Goal: Communication & Community: Participate in discussion

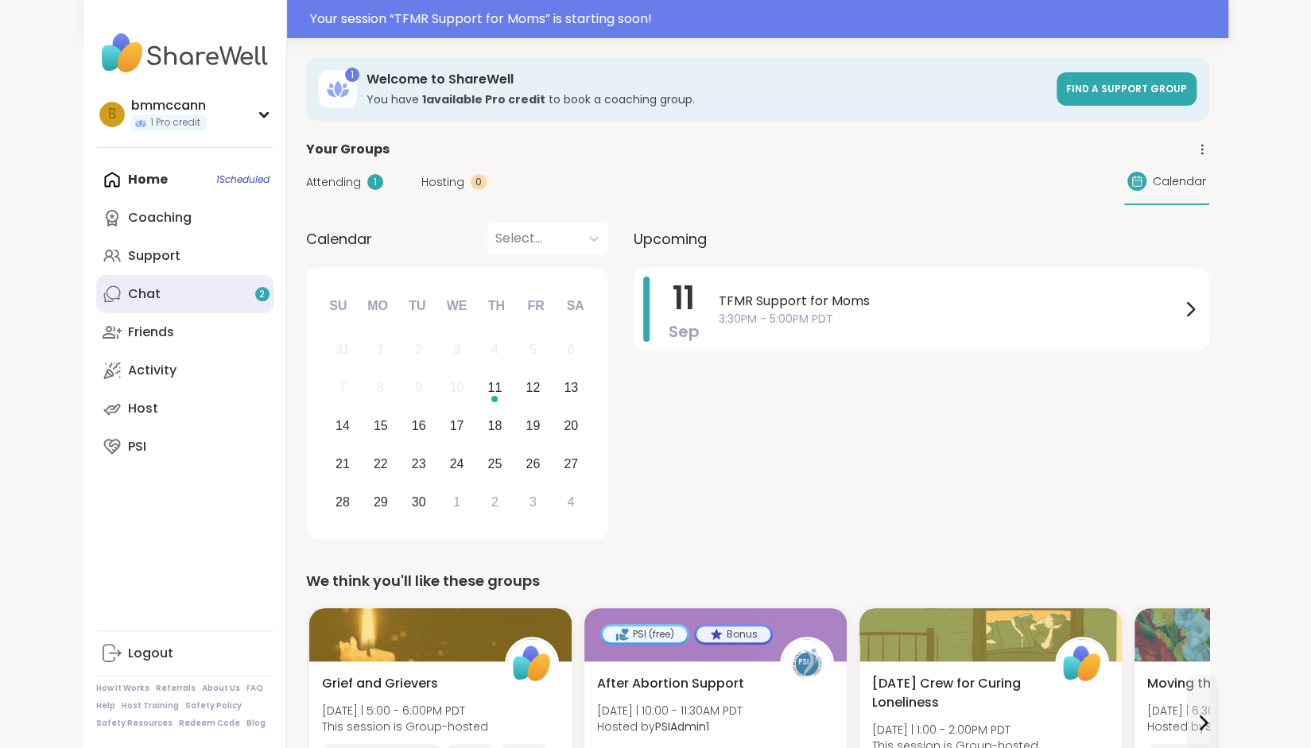
click at [189, 281] on link "Chat 2" at bounding box center [184, 294] width 177 height 38
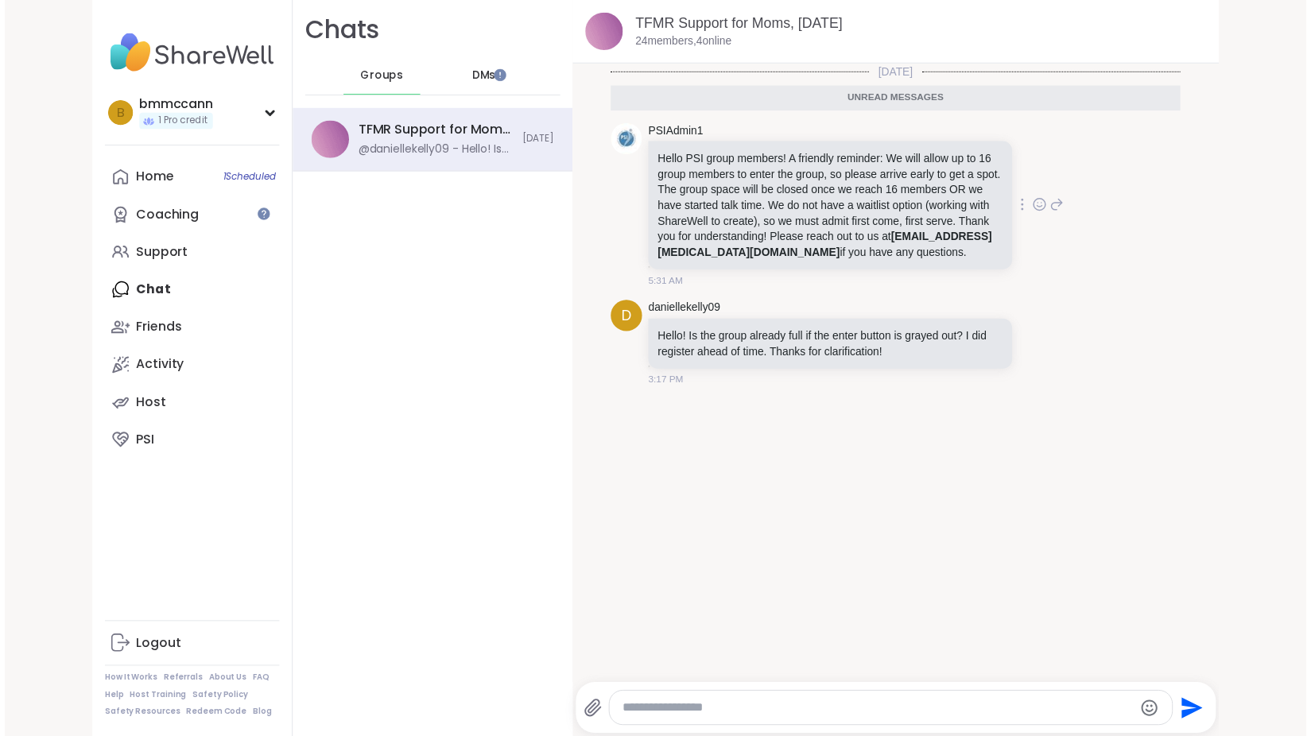
scroll to position [3, 0]
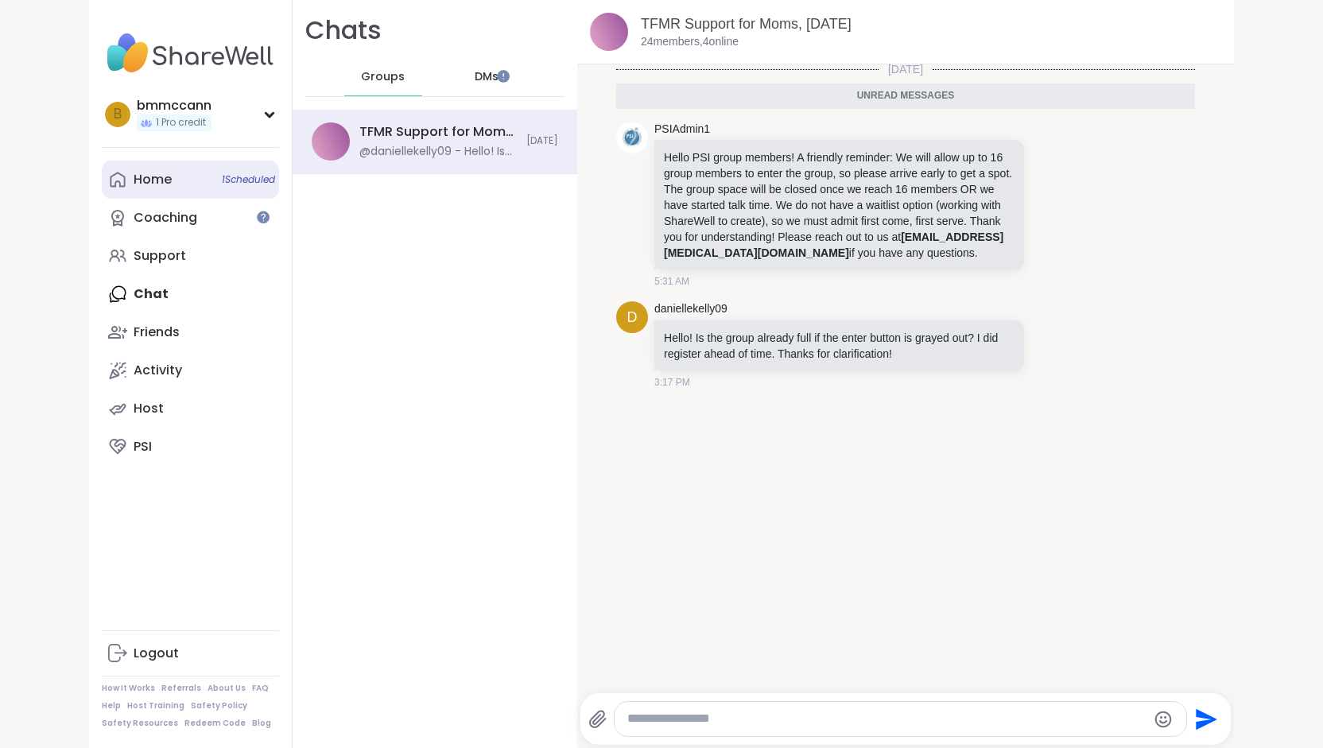
click at [143, 183] on div "Home 1 Scheduled" at bounding box center [153, 179] width 38 height 17
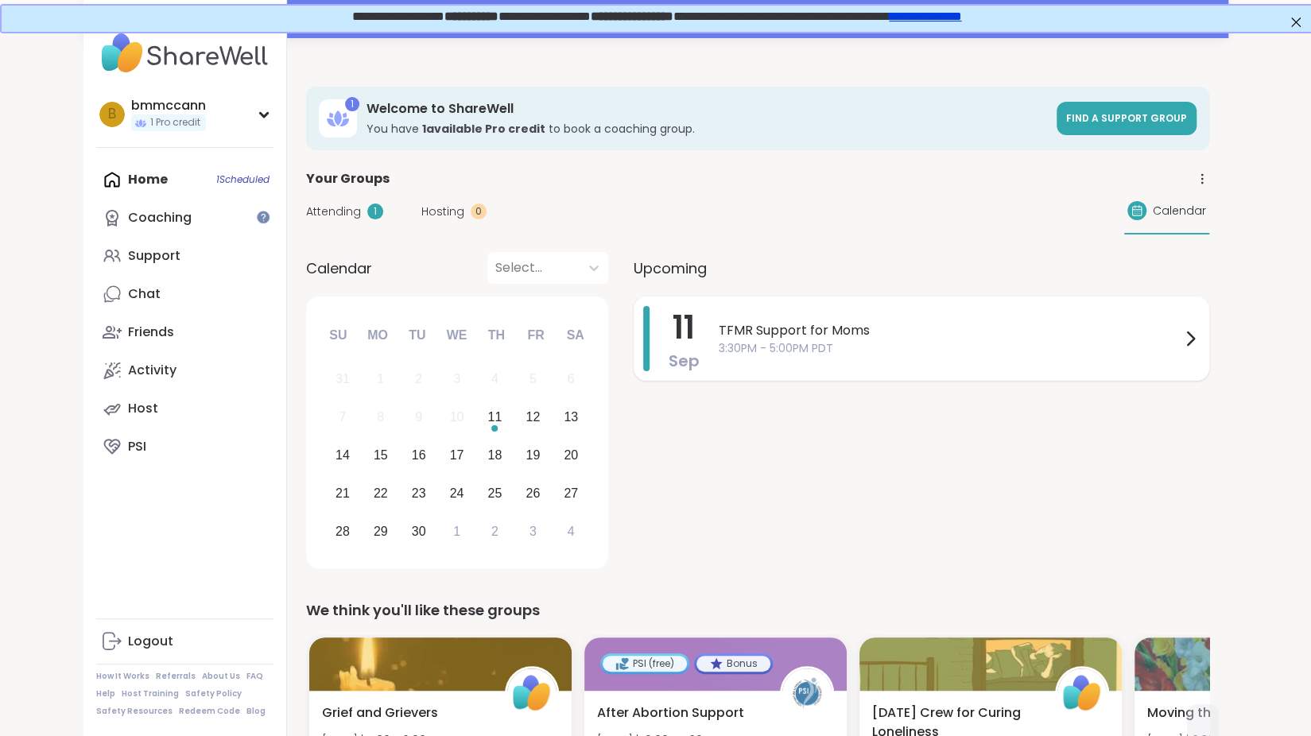
click at [923, 349] on span "3:30PM - 5:00PM PDT" at bounding box center [950, 348] width 462 height 17
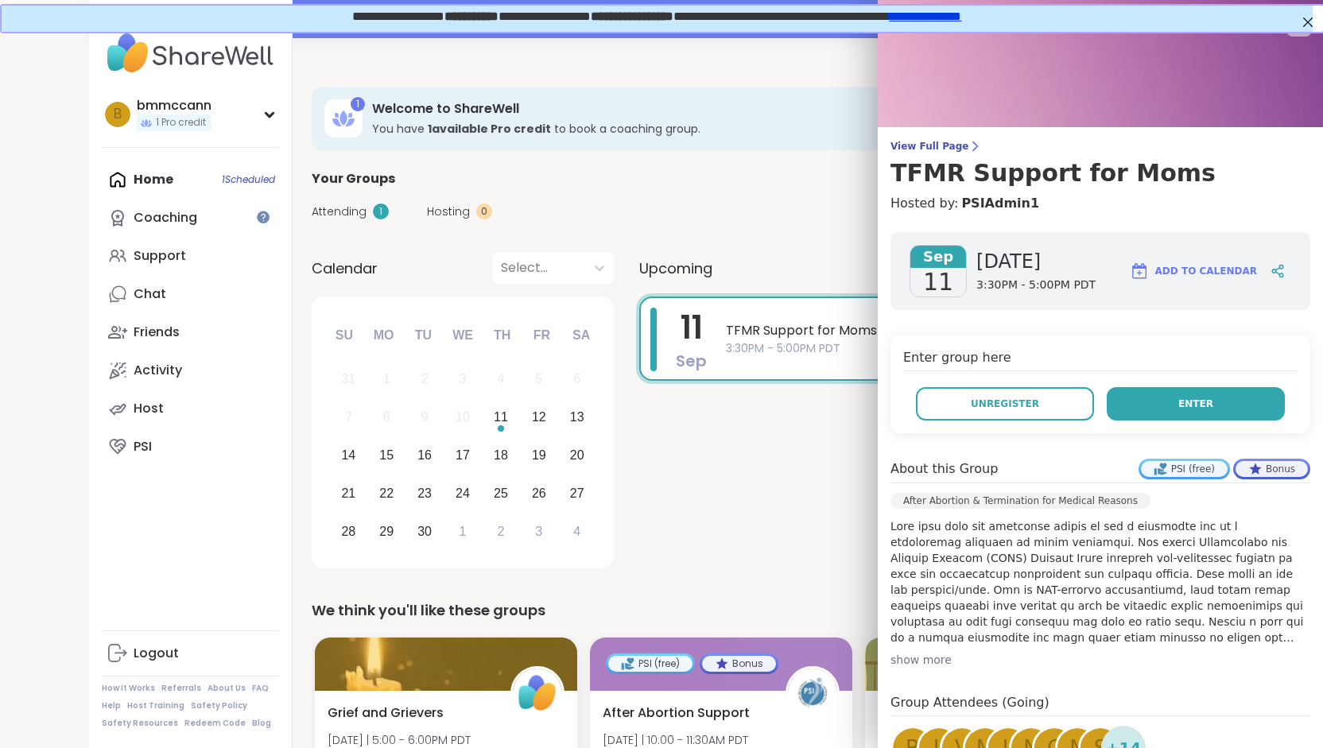
click at [1107, 408] on button "Enter" at bounding box center [1195, 403] width 178 height 33
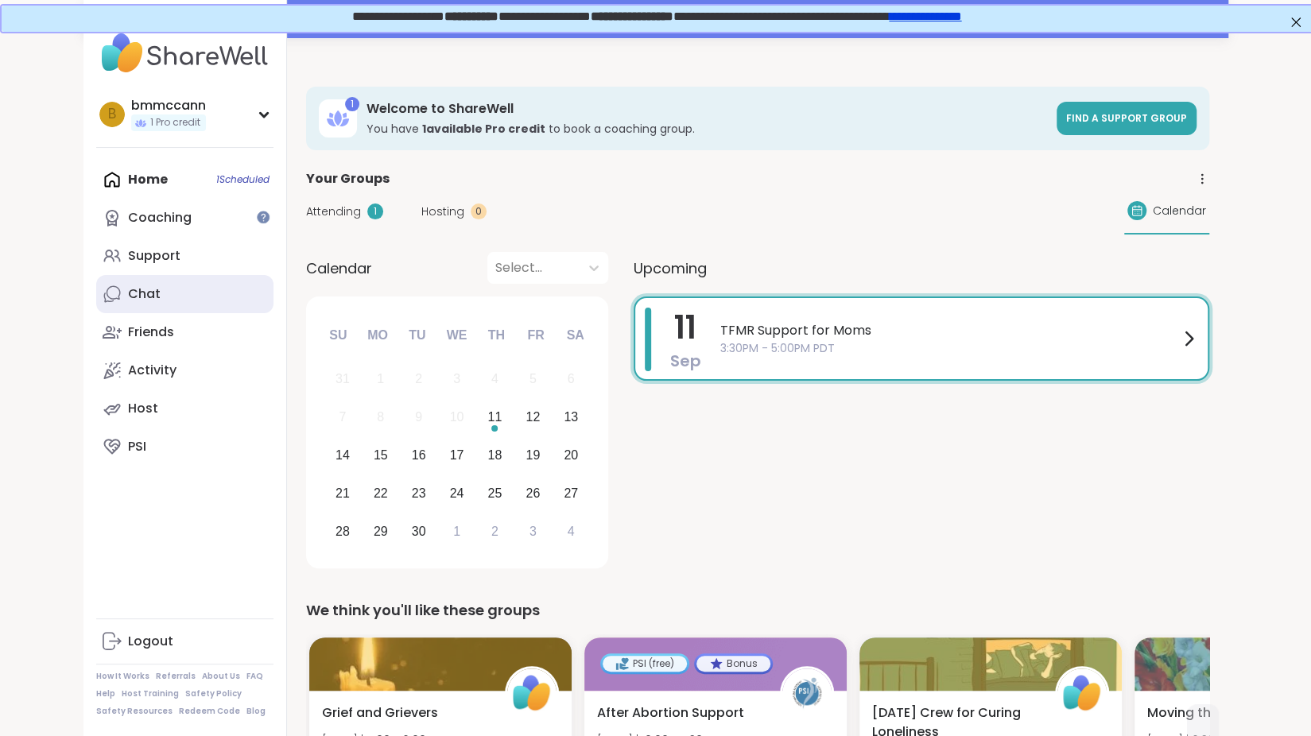
click at [194, 296] on link "Chat" at bounding box center [184, 294] width 177 height 38
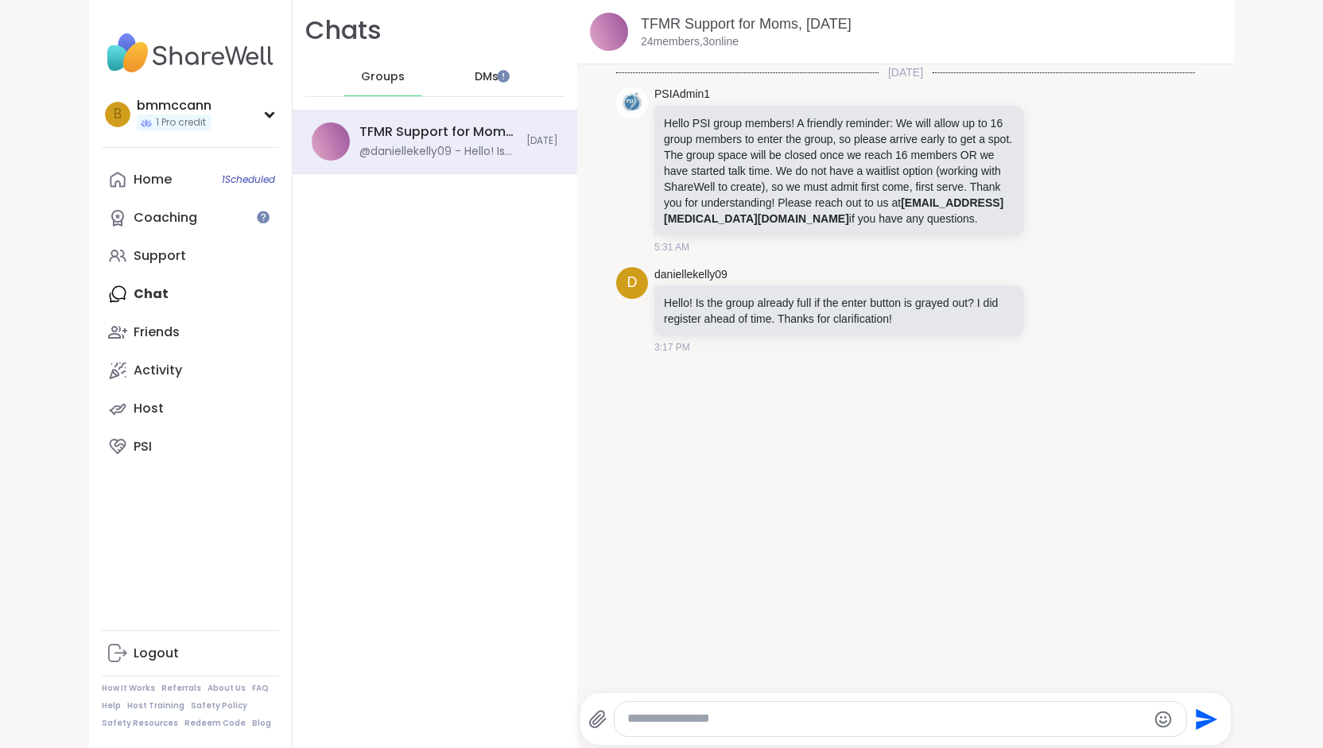
click at [680, 728] on div at bounding box center [900, 719] width 572 height 34
click at [680, 724] on textarea "Type your message" at bounding box center [886, 719] width 519 height 17
type textarea "**********"
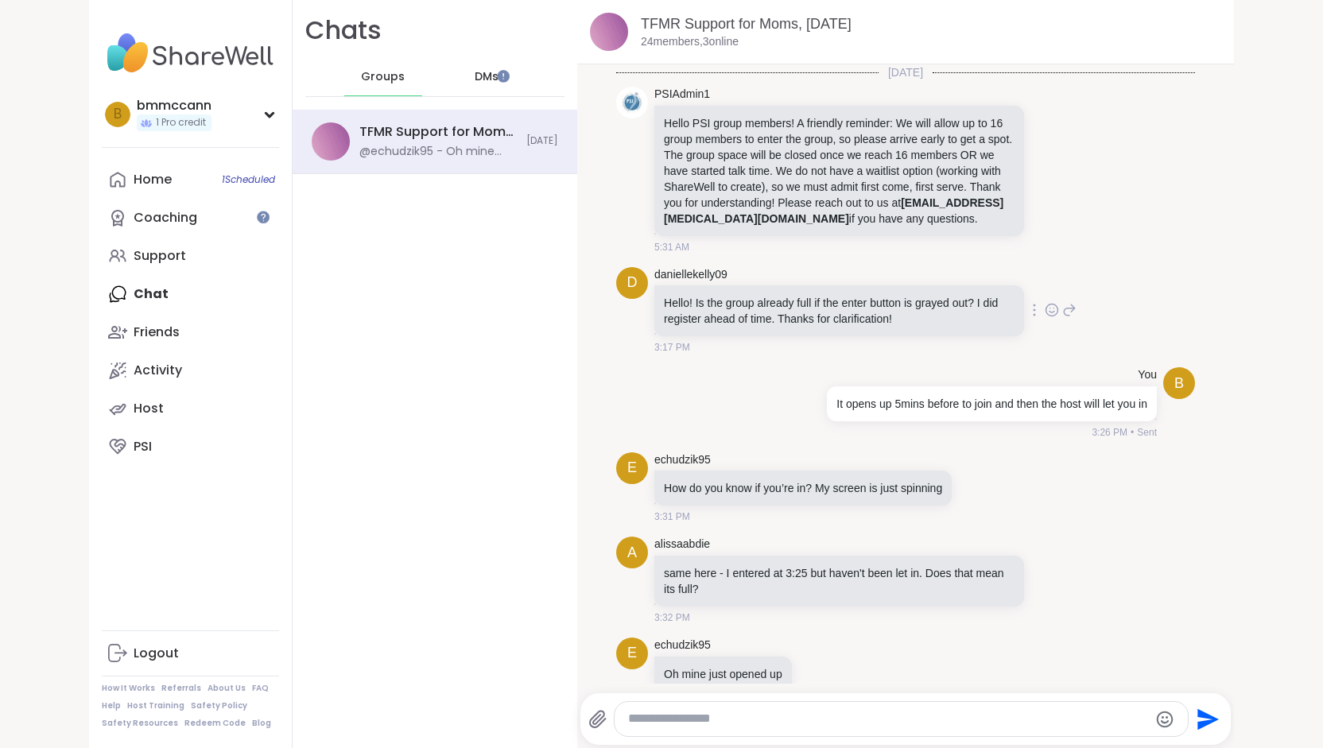
scroll to position [51, 0]
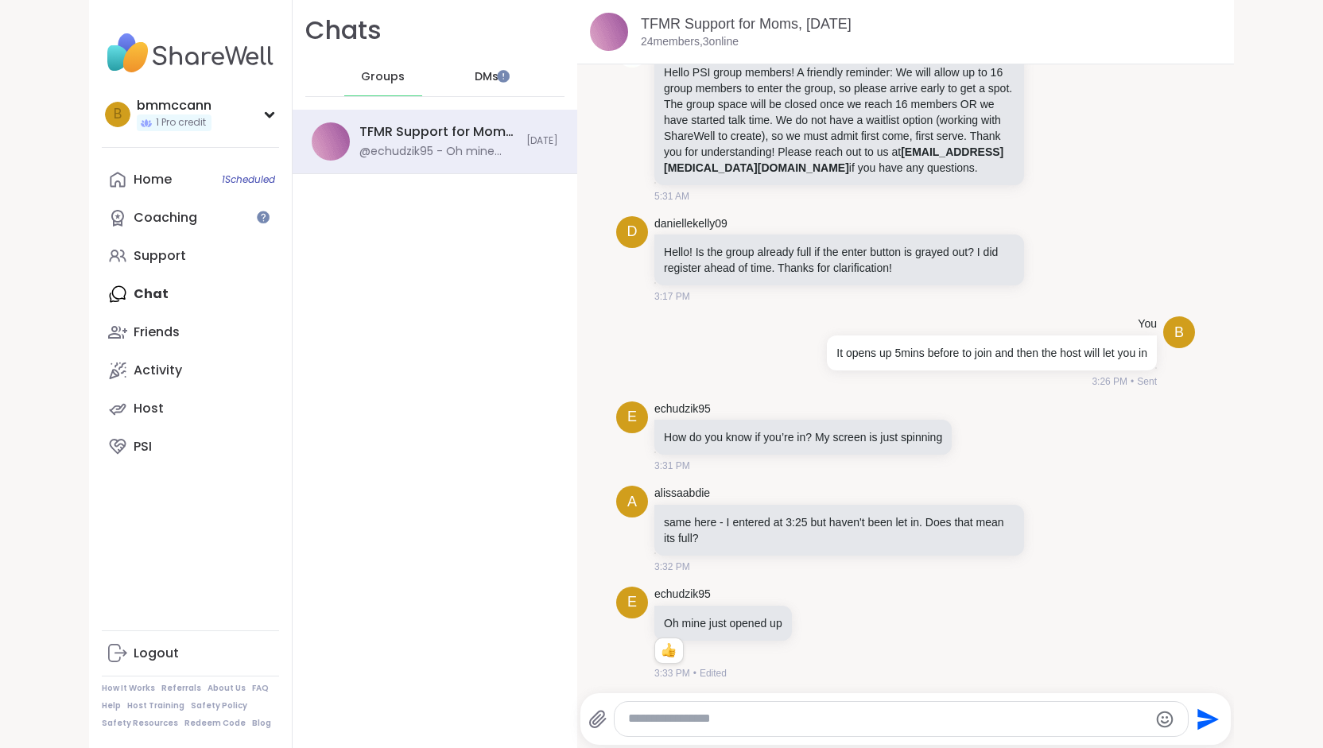
click at [464, 87] on div "DMs" at bounding box center [487, 77] width 78 height 38
click at [652, 721] on textarea "Type your message" at bounding box center [886, 719] width 519 height 17
paste textarea "**********"
type textarea "**********"
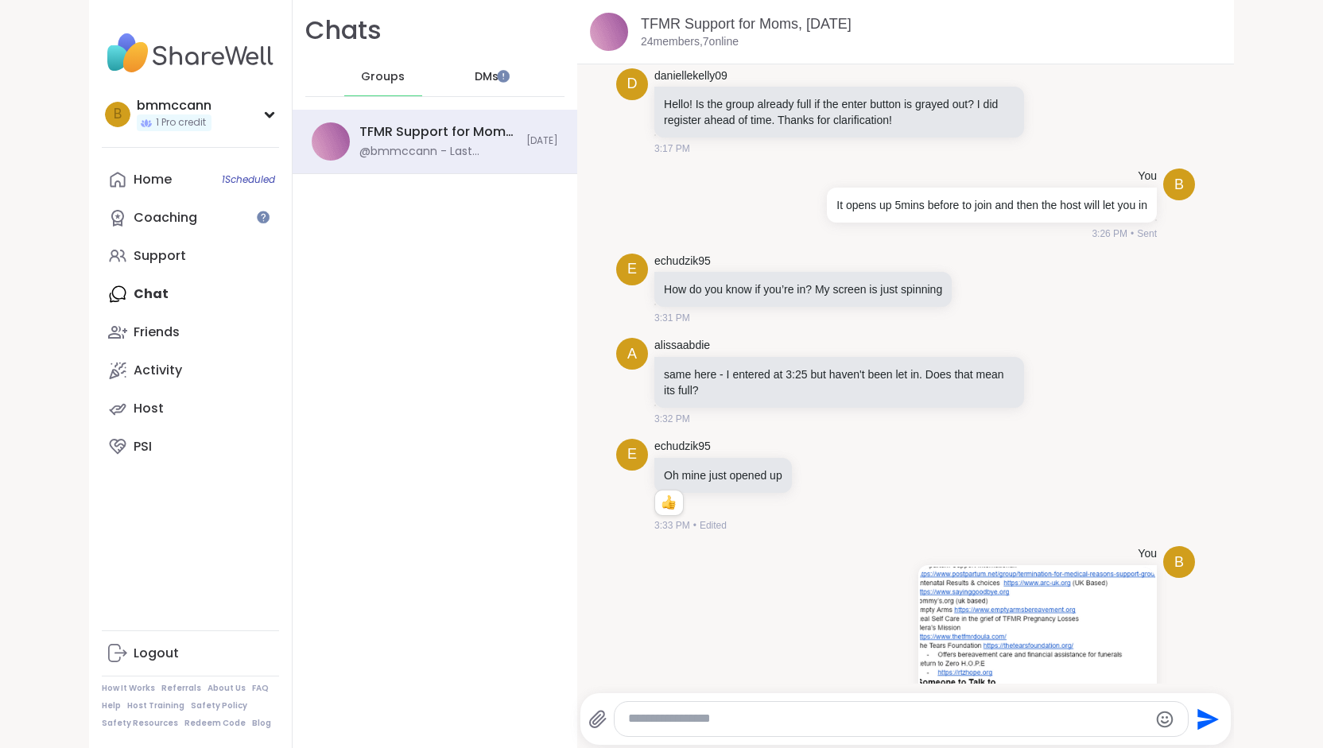
scroll to position [474, 0]
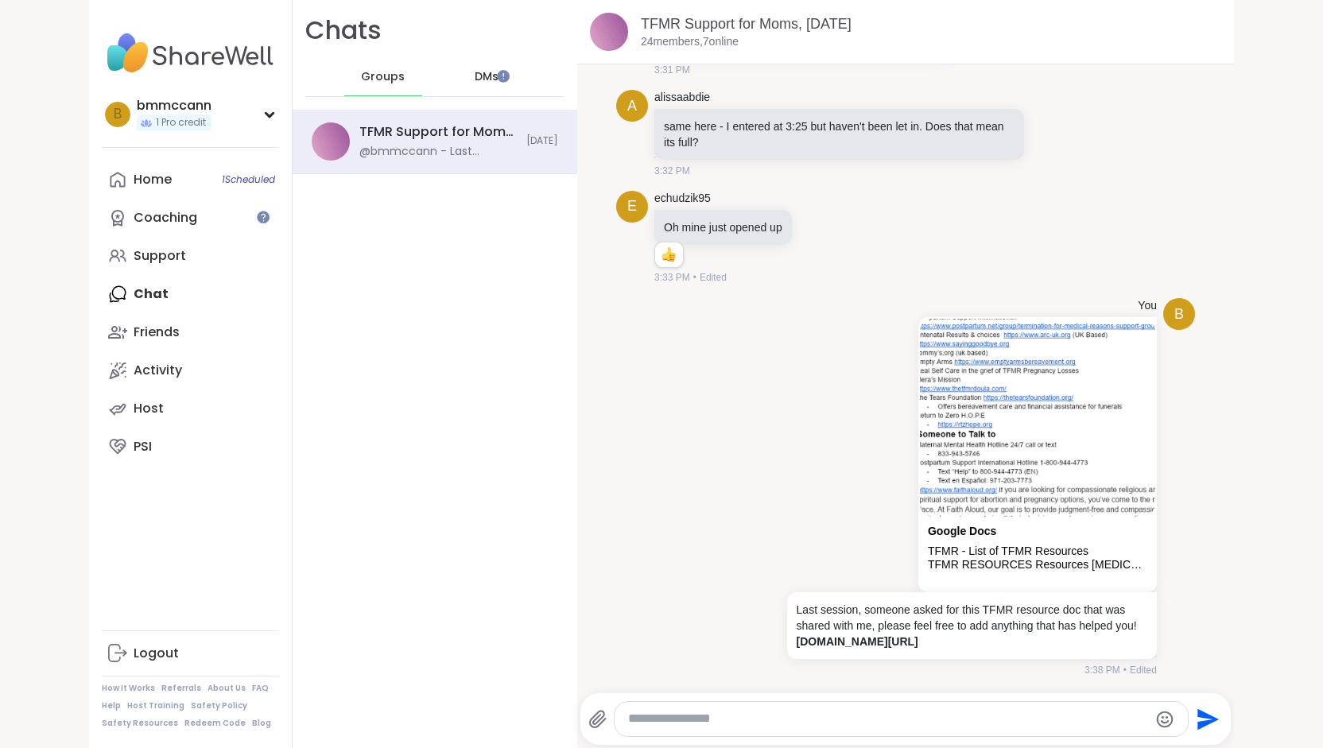
click at [162, 299] on div "Home 1 Scheduled Coaching Support Chat Friends Activity Host PSI" at bounding box center [190, 313] width 177 height 305
click at [459, 71] on div "DMs" at bounding box center [487, 77] width 78 height 38
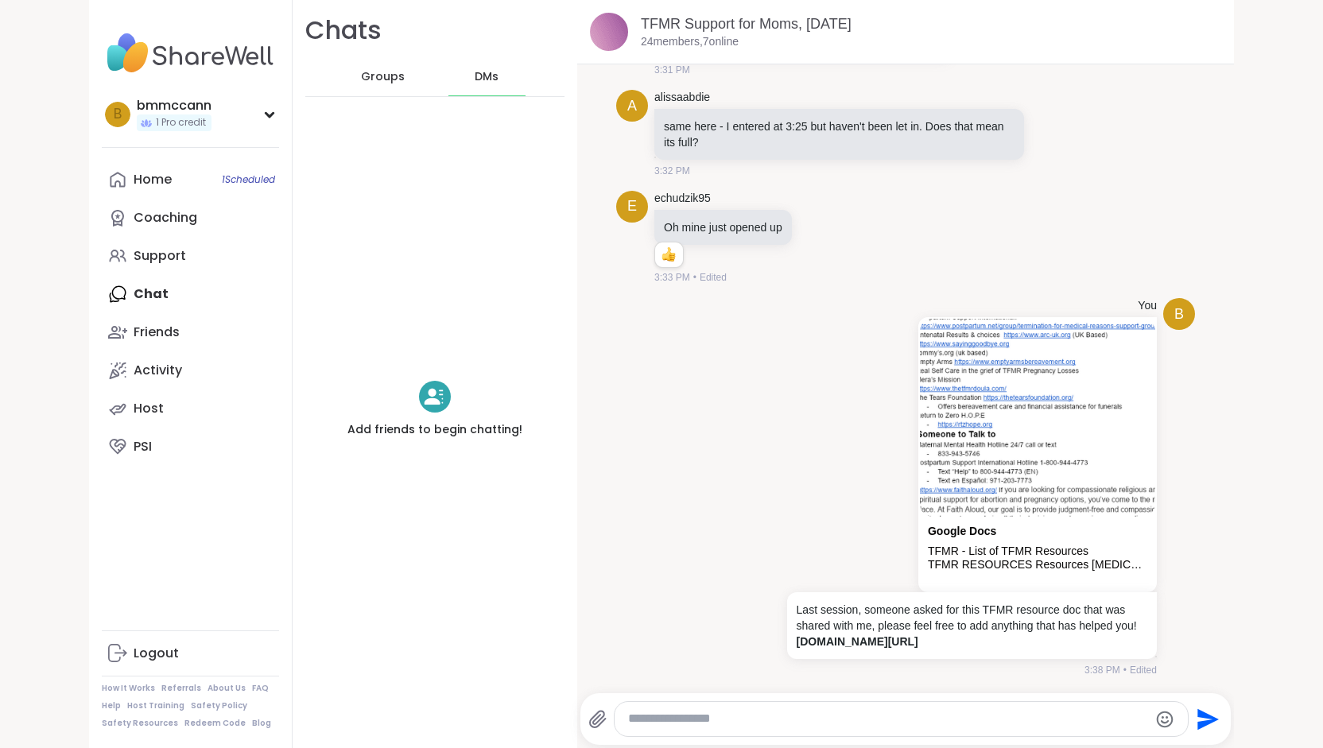
click at [390, 79] on span "Groups" at bounding box center [383, 77] width 44 height 16
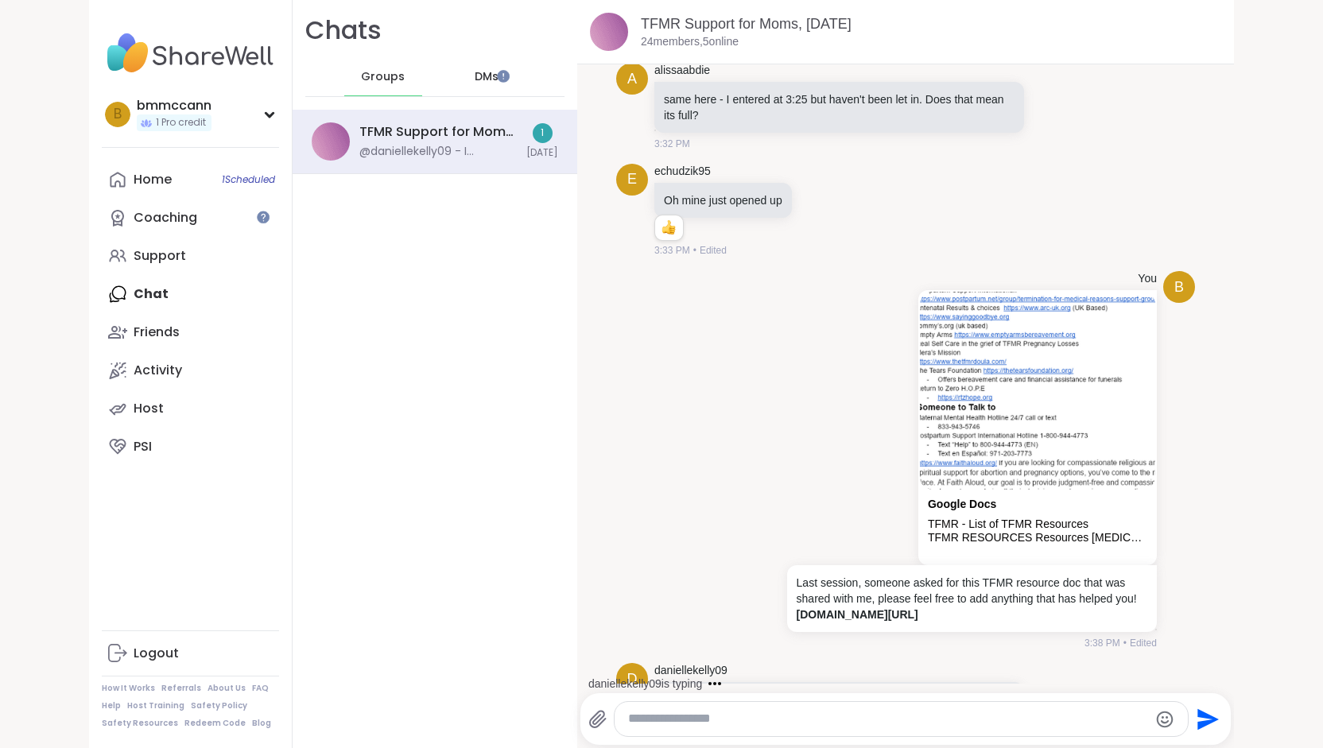
scroll to position [574, 0]
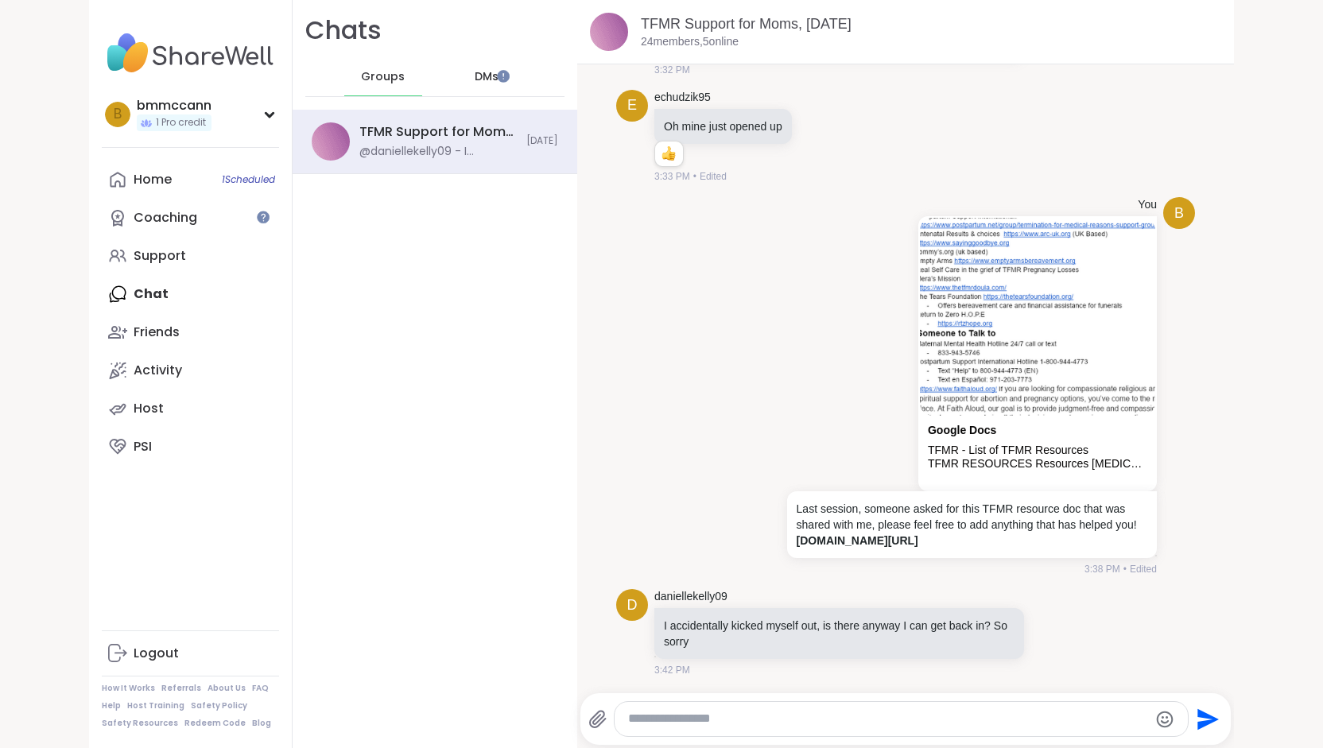
click at [731, 715] on textarea "Type your message" at bounding box center [888, 719] width 520 height 17
type textarea "**********"
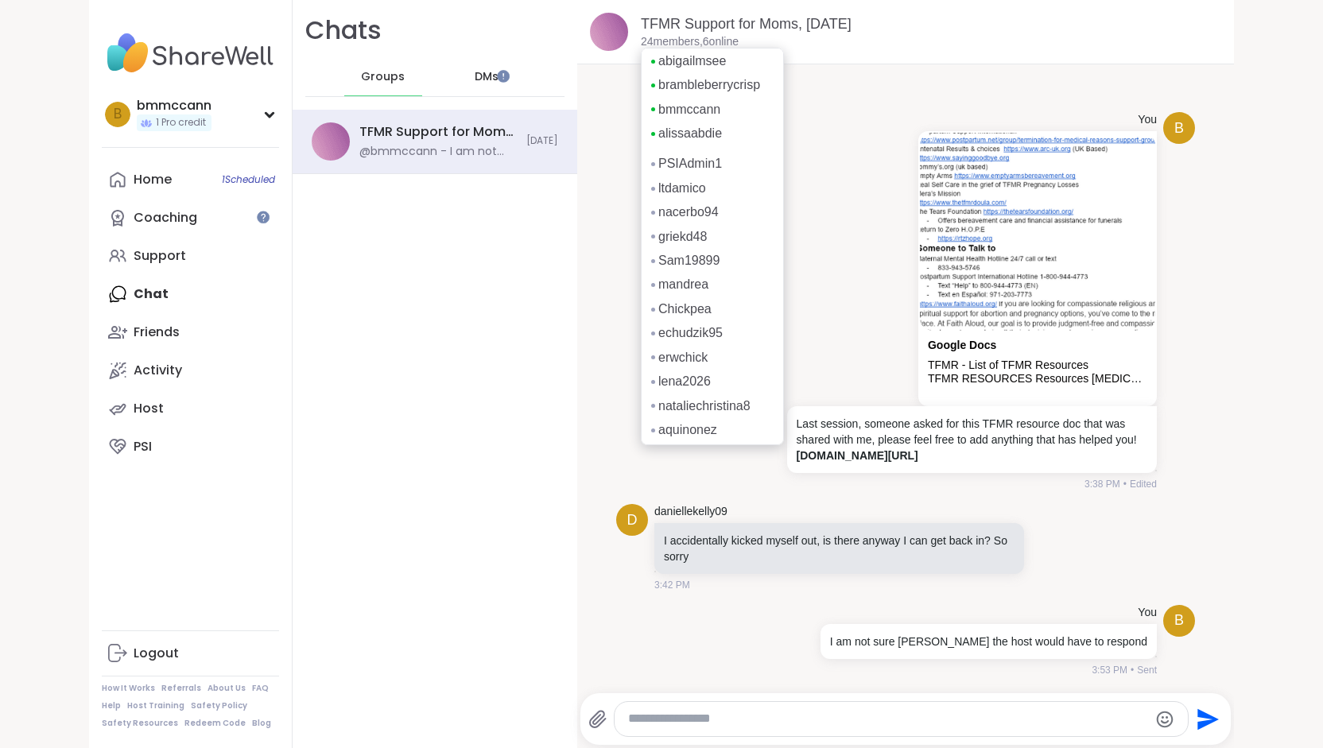
scroll to position [0, 0]
